Goal: Browse casually: Explore the website without a specific task or goal

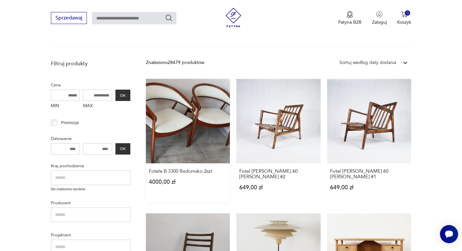
scroll to position [29, 0]
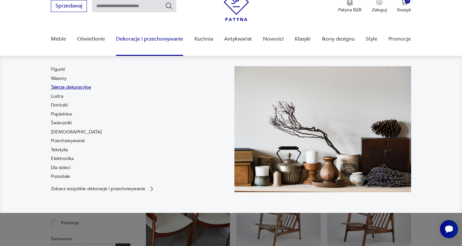
click at [72, 86] on link "Talerze dekoracyjne" at bounding box center [71, 87] width 40 height 6
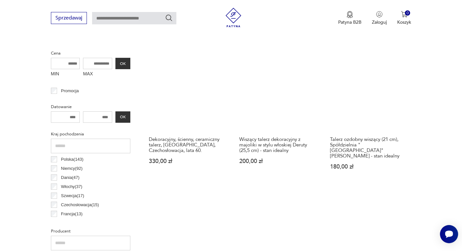
scroll to position [65, 0]
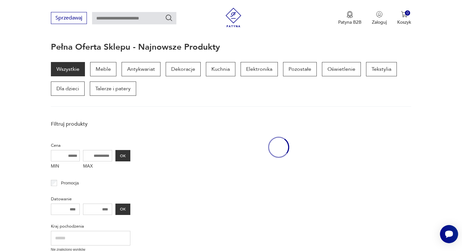
scroll to position [29, 0]
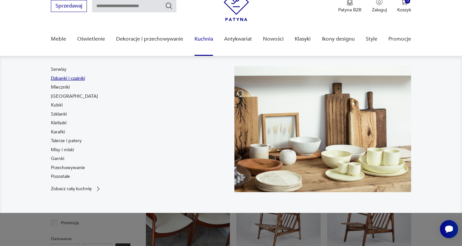
click at [67, 77] on link "Dzbanki i czajniki" at bounding box center [68, 78] width 34 height 6
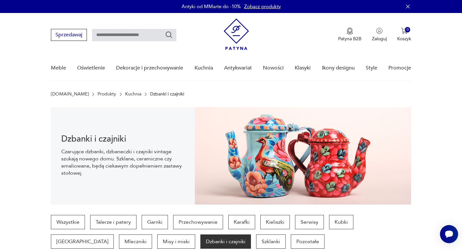
click at [109, 31] on input "text" at bounding box center [134, 35] width 84 height 12
type input "*****"
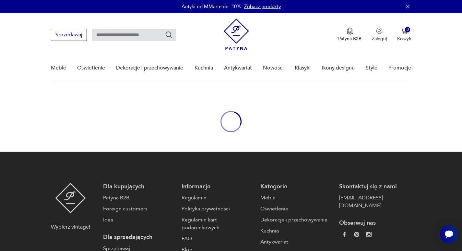
type input "*****"
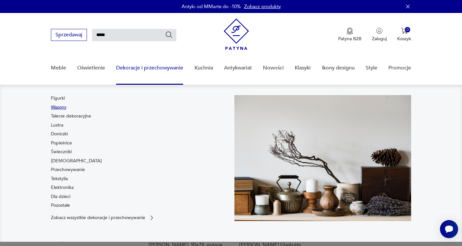
click at [65, 107] on link "Wazony" at bounding box center [59, 107] width 16 height 6
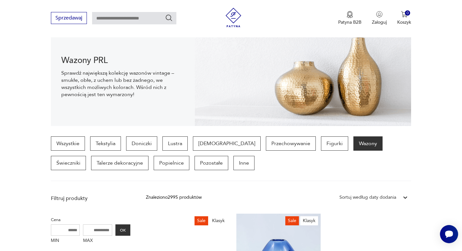
scroll to position [227, 0]
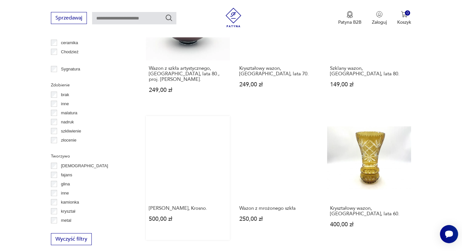
scroll to position [918, 0]
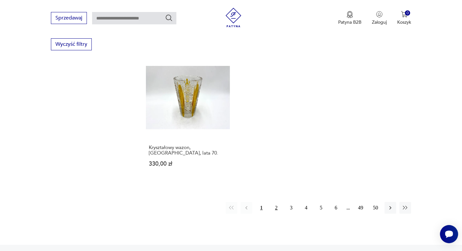
click at [278, 202] on button "2" at bounding box center [277, 208] width 12 height 12
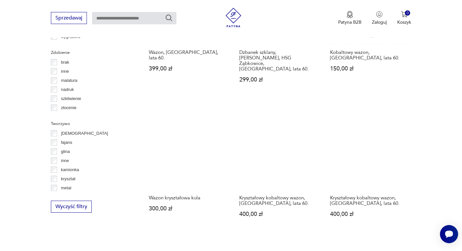
scroll to position [918, 0]
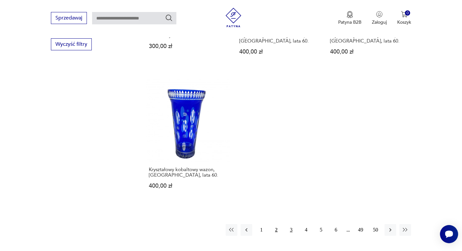
click at [293, 224] on button "3" at bounding box center [291, 230] width 12 height 12
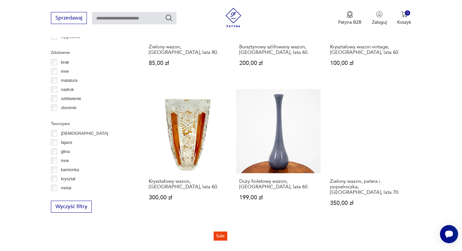
scroll to position [918, 0]
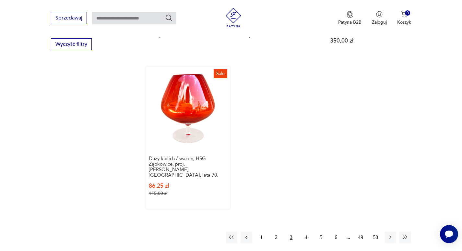
click at [190, 89] on link "Sale Duży kielich / wazon, HSG Ząbkowice, proj. [PERSON_NAME], [GEOGRAPHIC_DATA…" at bounding box center [188, 138] width 84 height 142
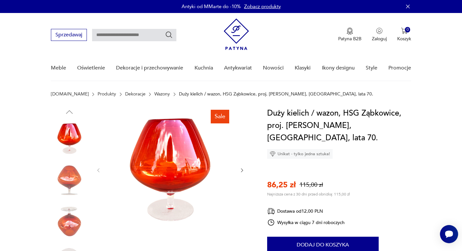
click at [178, 162] on img at bounding box center [170, 169] width 125 height 125
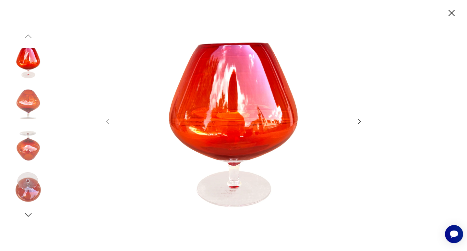
click at [359, 120] on icon "button" at bounding box center [360, 121] width 8 height 8
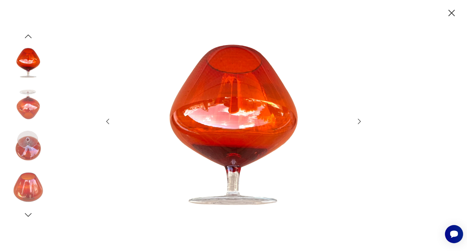
click at [359, 120] on icon "button" at bounding box center [360, 121] width 8 height 8
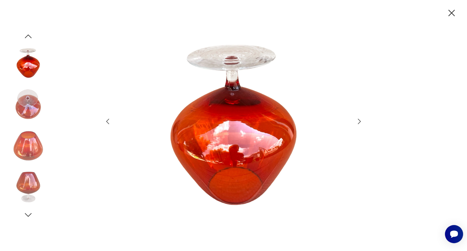
click at [359, 120] on icon "button" at bounding box center [360, 121] width 8 height 8
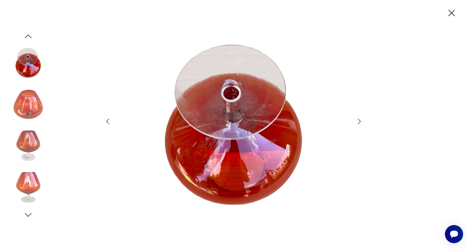
click at [359, 120] on icon "button" at bounding box center [360, 121] width 8 height 8
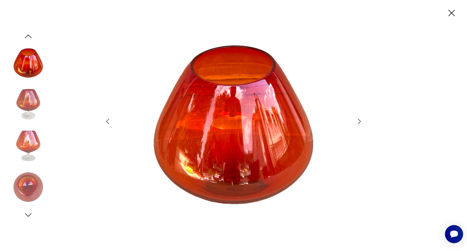
click at [359, 120] on icon "button" at bounding box center [360, 121] width 8 height 8
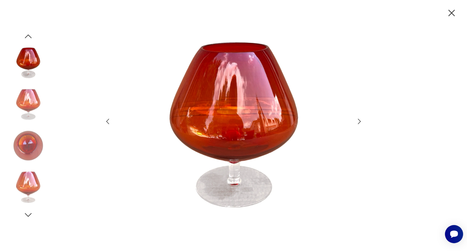
click at [359, 120] on icon "button" at bounding box center [360, 121] width 8 height 8
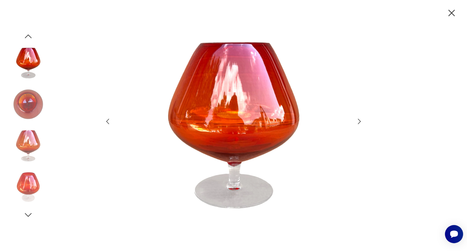
click at [359, 120] on icon "button" at bounding box center [360, 121] width 8 height 8
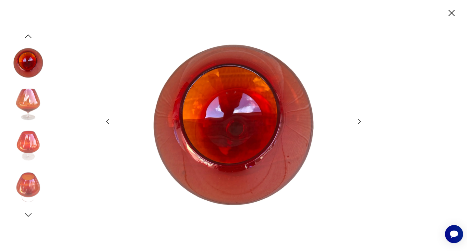
click at [359, 120] on icon "button" at bounding box center [360, 121] width 8 height 8
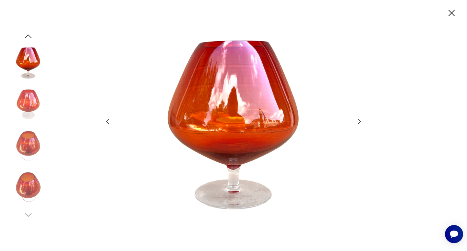
click at [359, 120] on icon "button" at bounding box center [360, 121] width 8 height 8
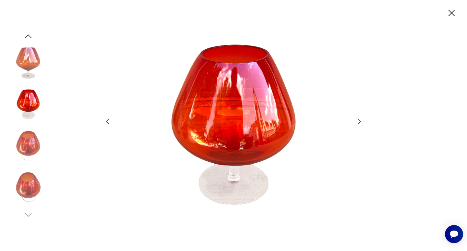
click at [359, 120] on icon "button" at bounding box center [360, 121] width 8 height 8
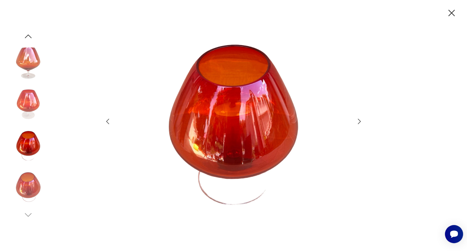
click at [451, 16] on icon "button" at bounding box center [451, 12] width 11 height 11
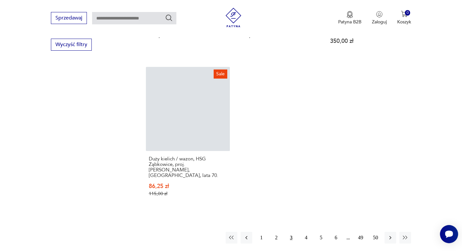
scroll to position [938, 0]
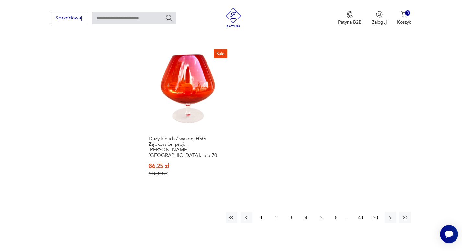
click at [307, 212] on button "4" at bounding box center [306, 218] width 12 height 12
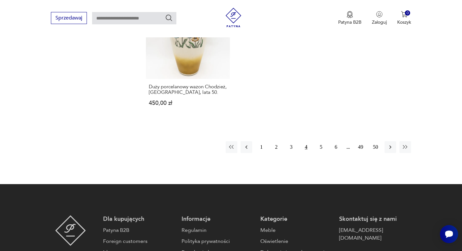
scroll to position [1048, 0]
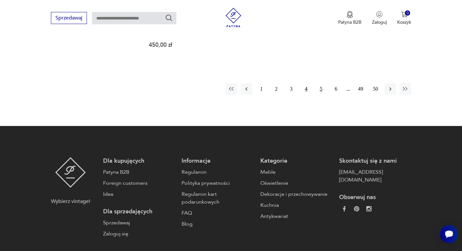
click at [321, 83] on button "5" at bounding box center [321, 89] width 12 height 12
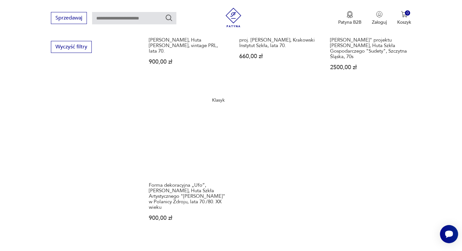
scroll to position [983, 0]
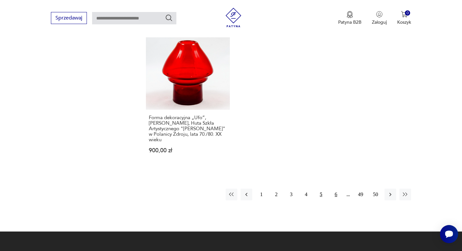
click at [336, 188] on button "6" at bounding box center [336, 194] width 12 height 12
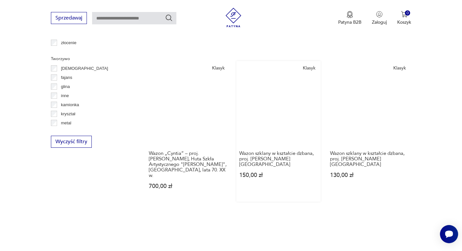
scroll to position [983, 0]
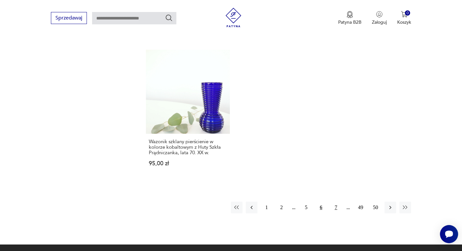
click at [335, 201] on button "7" at bounding box center [336, 207] width 12 height 12
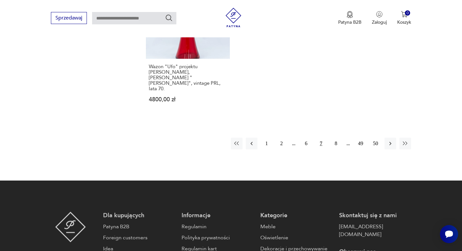
scroll to position [1081, 0]
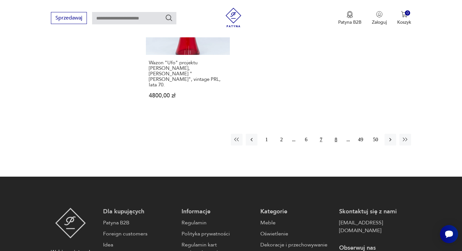
click at [336, 134] on button "8" at bounding box center [336, 140] width 12 height 12
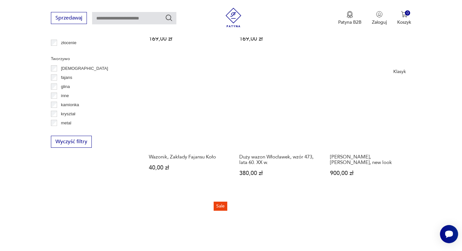
scroll to position [951, 0]
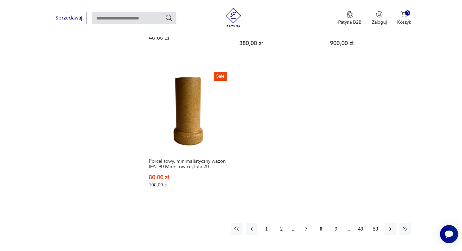
click at [336, 223] on button "9" at bounding box center [336, 229] width 12 height 12
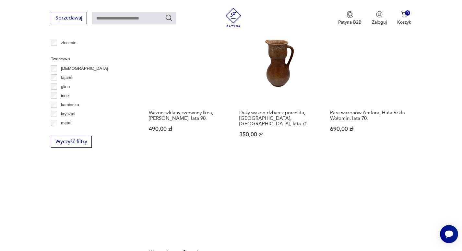
scroll to position [983, 0]
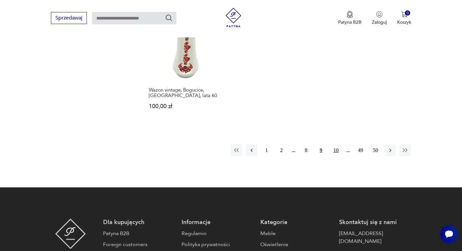
click at [338, 144] on button "10" at bounding box center [336, 150] width 12 height 12
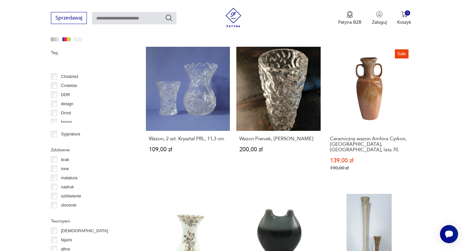
scroll to position [32, 0]
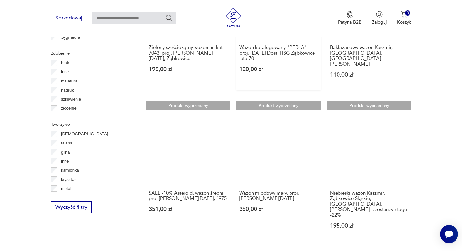
scroll to position [756, 0]
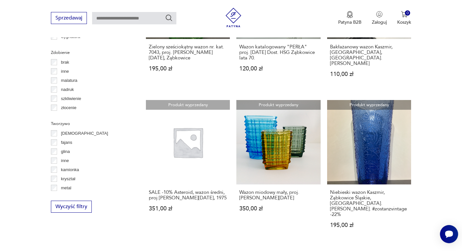
scroll to position [659, 0]
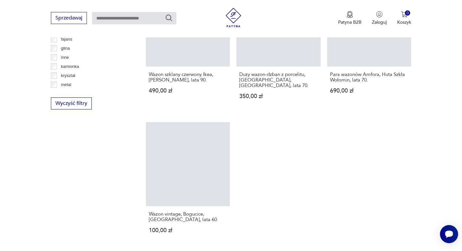
scroll to position [309, 0]
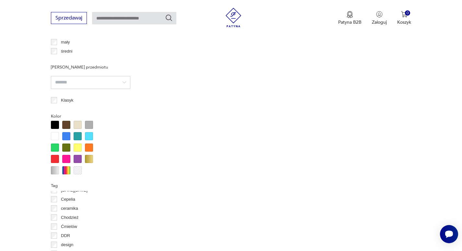
scroll to position [938, 0]
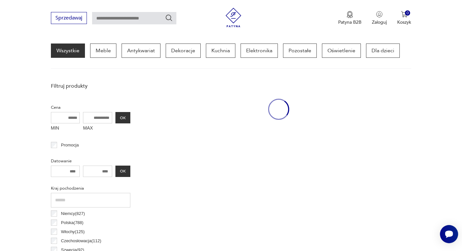
scroll to position [84, 0]
